Goal: Task Accomplishment & Management: Use online tool/utility

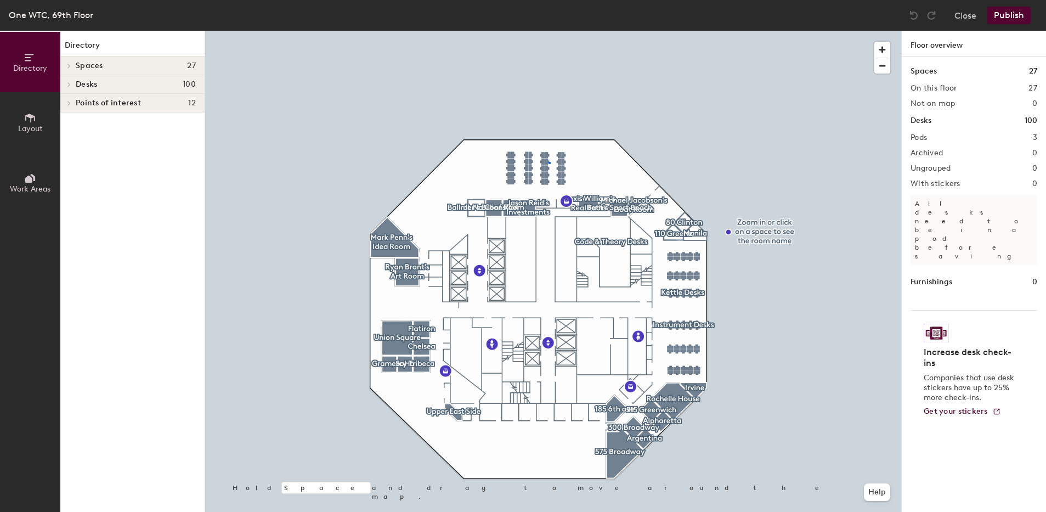
click at [549, 31] on div at bounding box center [553, 31] width 696 height 0
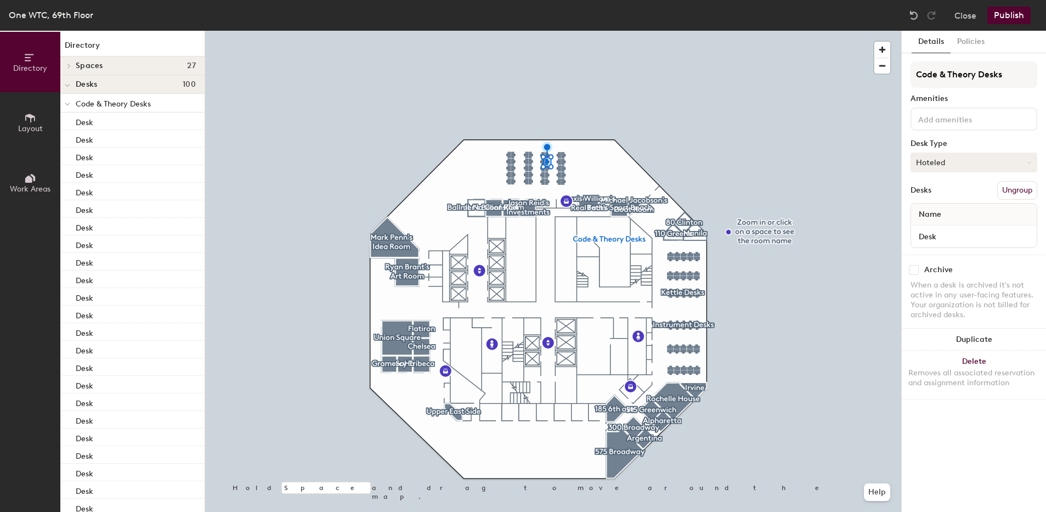
click at [940, 168] on button "Hoteled" at bounding box center [974, 163] width 127 height 20
click at [931, 201] on div "Assigned" at bounding box center [966, 196] width 110 height 16
click at [1003, 19] on button "Publish" at bounding box center [1009, 16] width 43 height 18
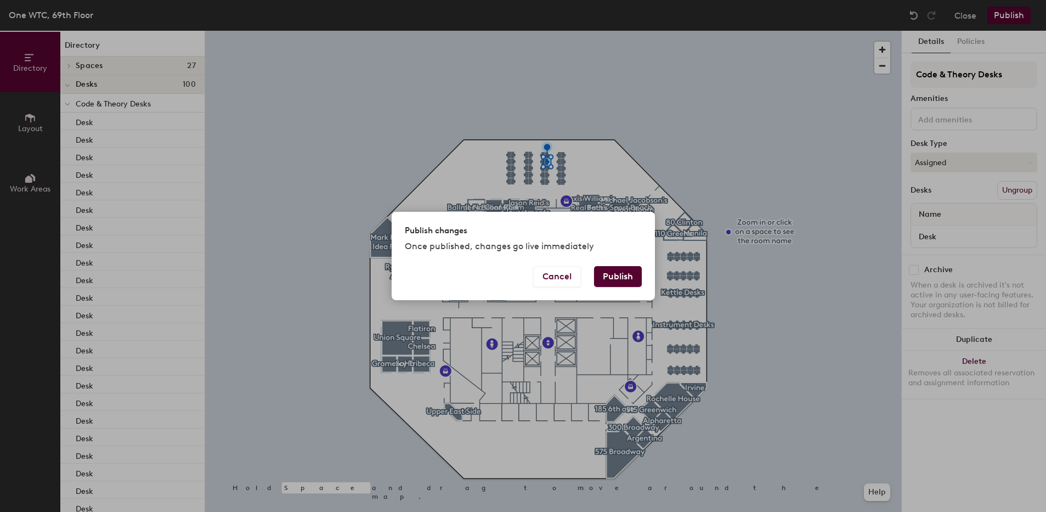
click at [633, 279] on button "Publish" at bounding box center [618, 276] width 48 height 21
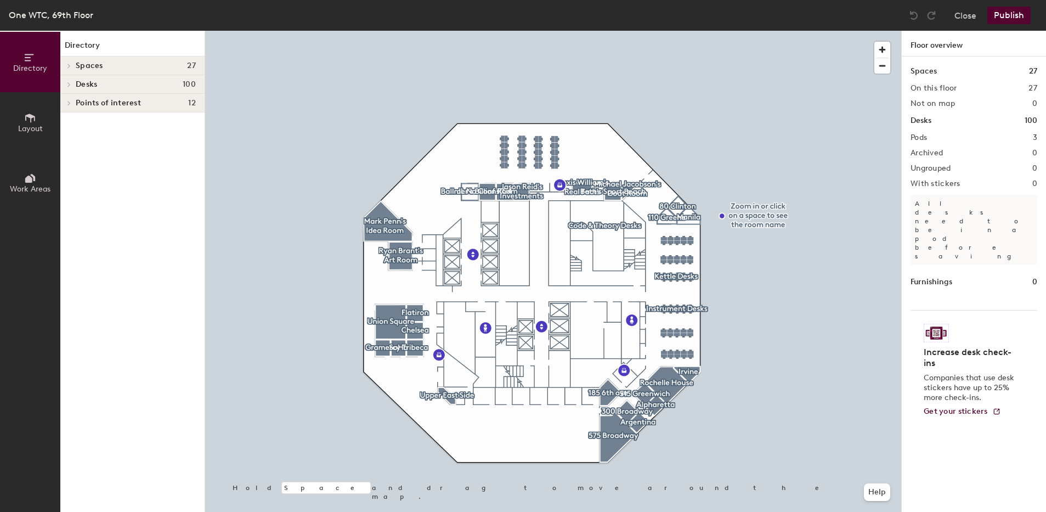
click at [536, 31] on div at bounding box center [553, 31] width 696 height 0
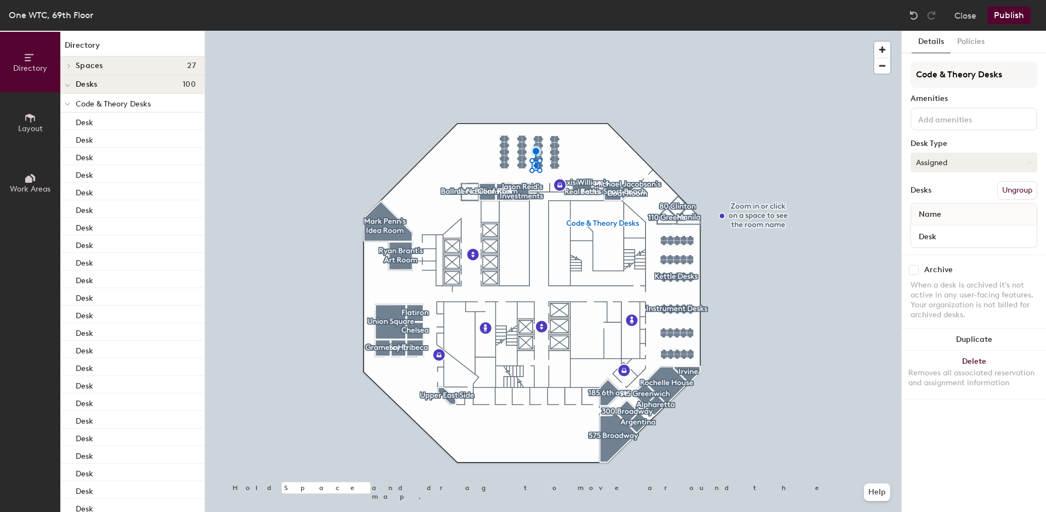
click at [940, 166] on button "Assigned" at bounding box center [974, 163] width 127 height 20
click at [933, 227] on div "Hoteled" at bounding box center [966, 229] width 110 height 16
click at [1002, 19] on button "Publish" at bounding box center [1009, 16] width 43 height 18
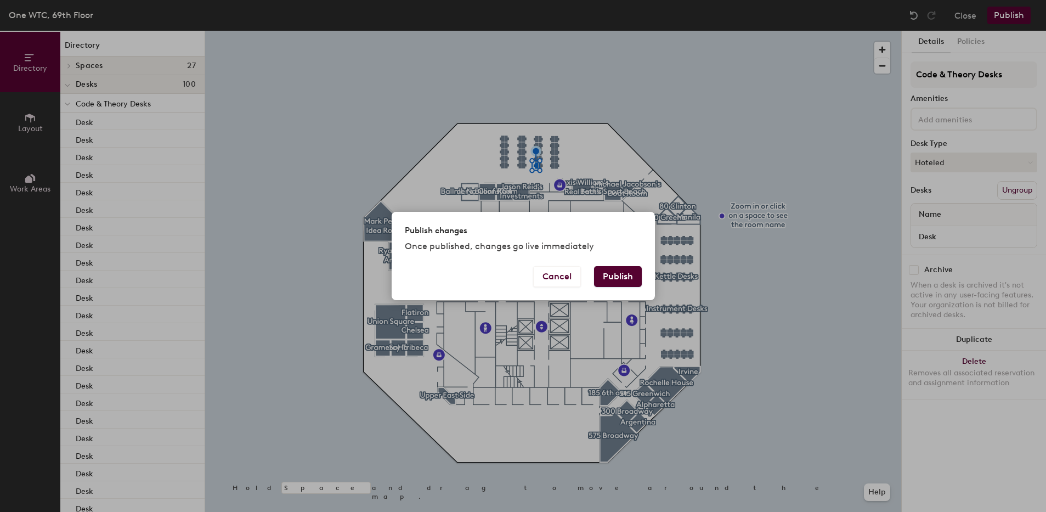
click at [627, 275] on button "Publish" at bounding box center [618, 276] width 48 height 21
